Goal: Task Accomplishment & Management: Manage account settings

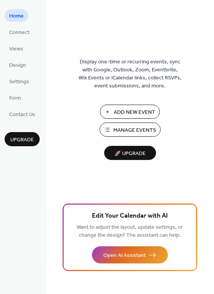
click at [130, 131] on span "Manage Events" at bounding box center [134, 130] width 43 height 8
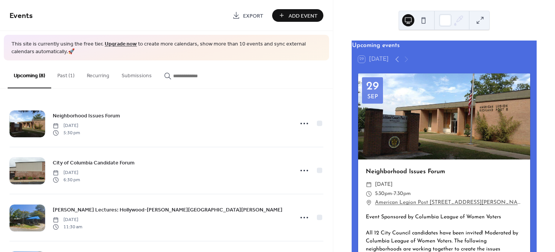
click at [66, 71] on button "Past (1)" at bounding box center [65, 73] width 29 height 27
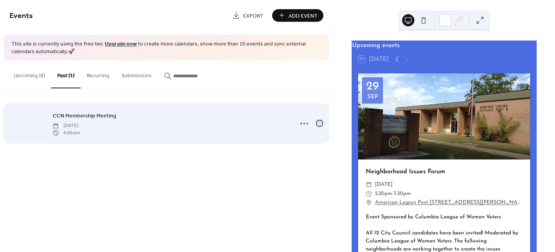
click at [319, 123] on div at bounding box center [319, 123] width 5 height 5
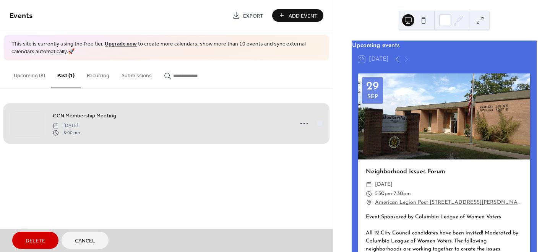
click at [41, 240] on span "Delete" at bounding box center [35, 241] width 19 height 8
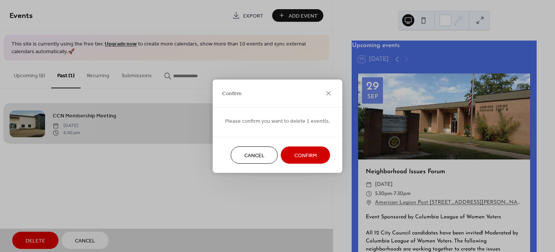
click at [304, 157] on span "Confirm" at bounding box center [305, 155] width 23 height 8
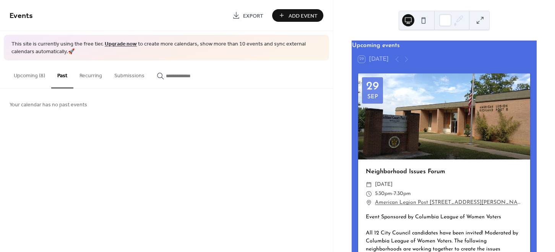
click at [37, 76] on button "Upcoming (8)" at bounding box center [30, 73] width 44 height 27
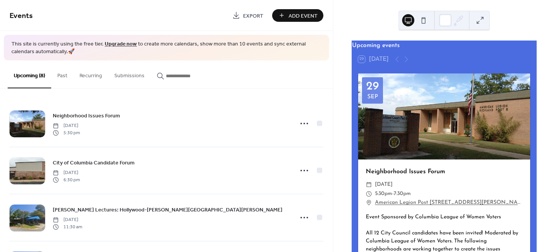
click at [314, 13] on span "Add Event" at bounding box center [302, 16] width 29 height 8
